Goal: Navigation & Orientation: Find specific page/section

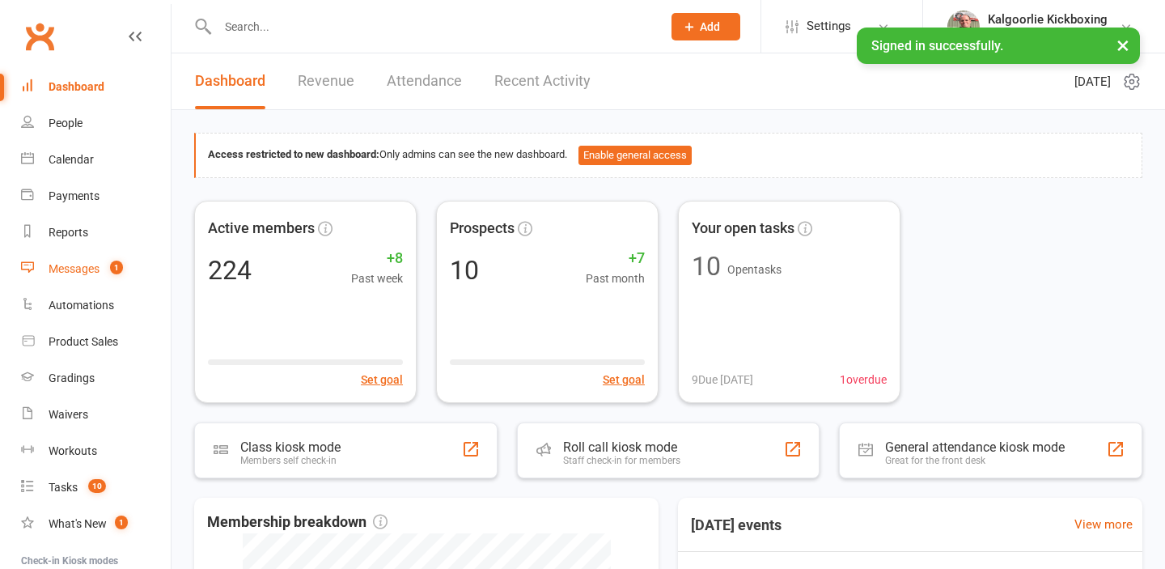
click at [76, 269] on div "Messages" at bounding box center [74, 268] width 51 height 13
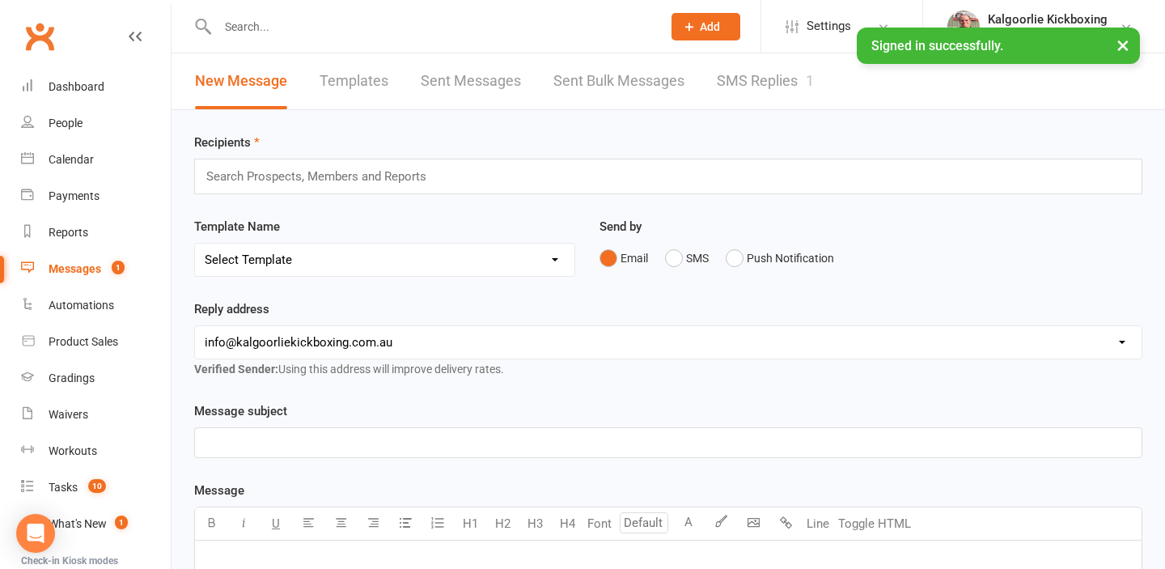
click at [766, 78] on link "SMS Replies 1" at bounding box center [765, 81] width 97 height 56
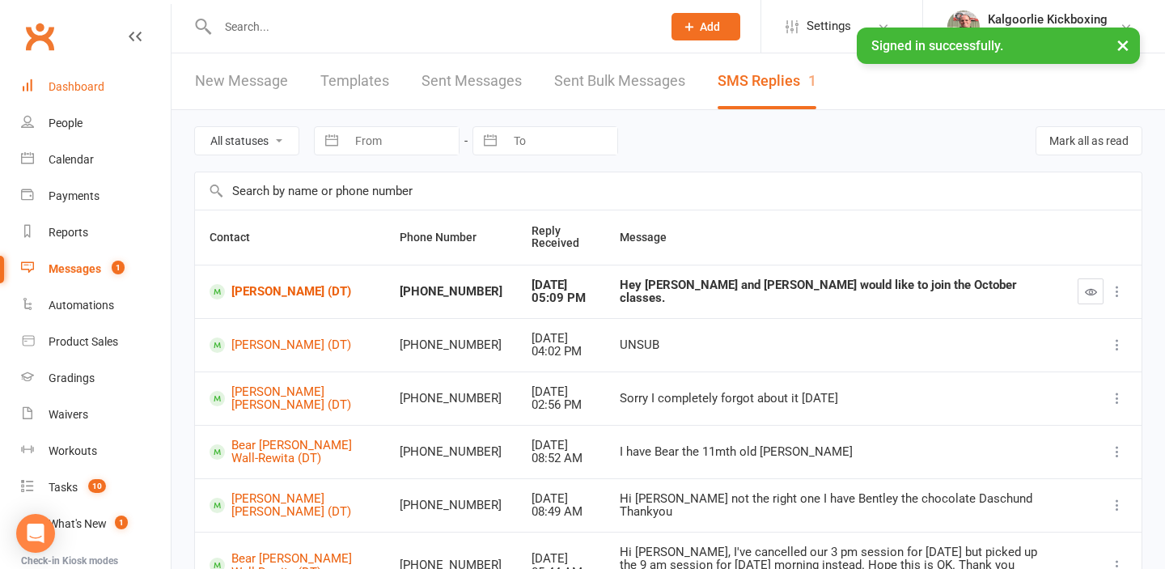
click at [82, 88] on div "Dashboard" at bounding box center [77, 86] width 56 height 13
